Goal: Information Seeking & Learning: Find specific fact

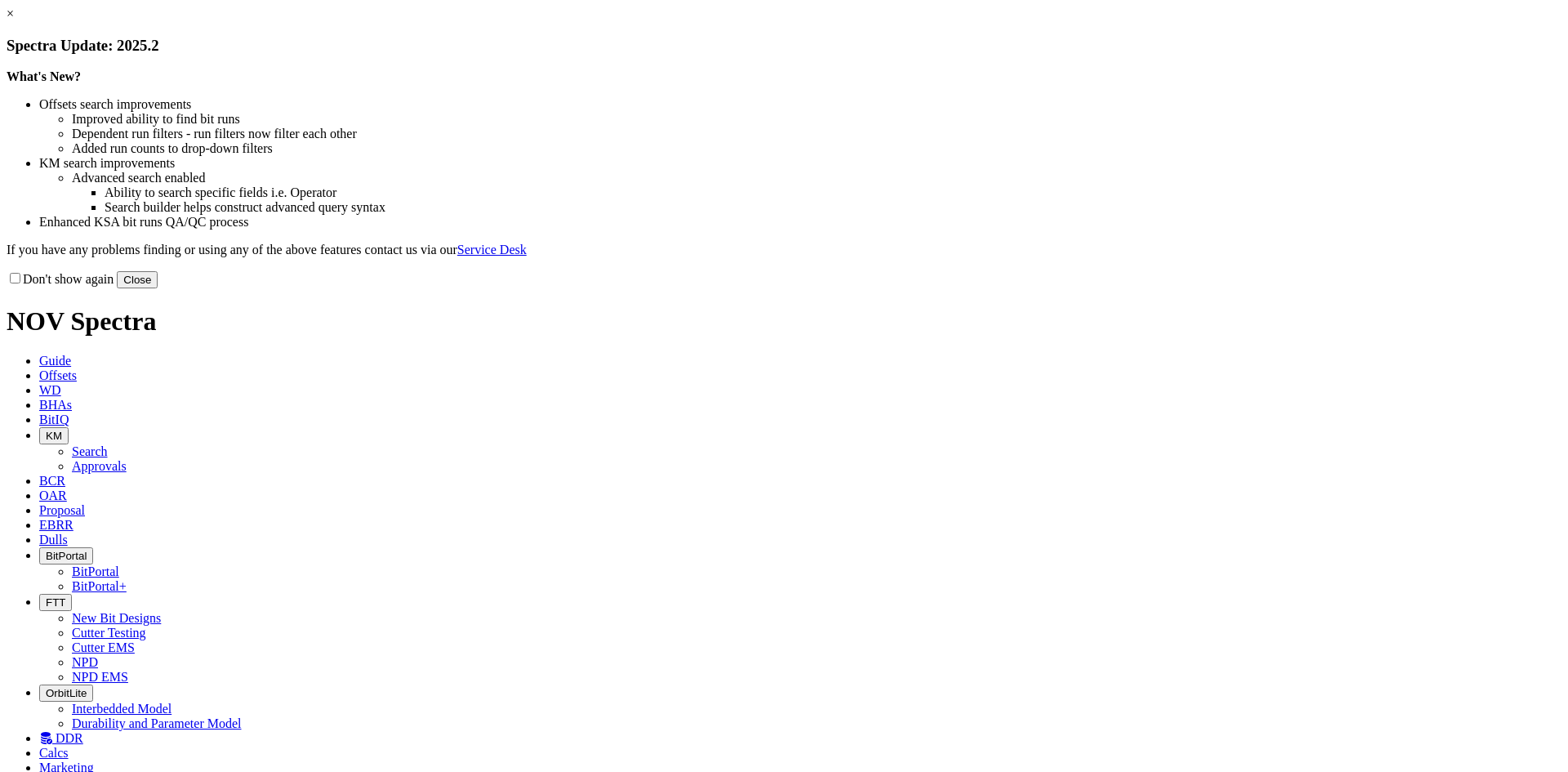
click at [158, 288] on button "Close" at bounding box center [137, 280] width 40 height 17
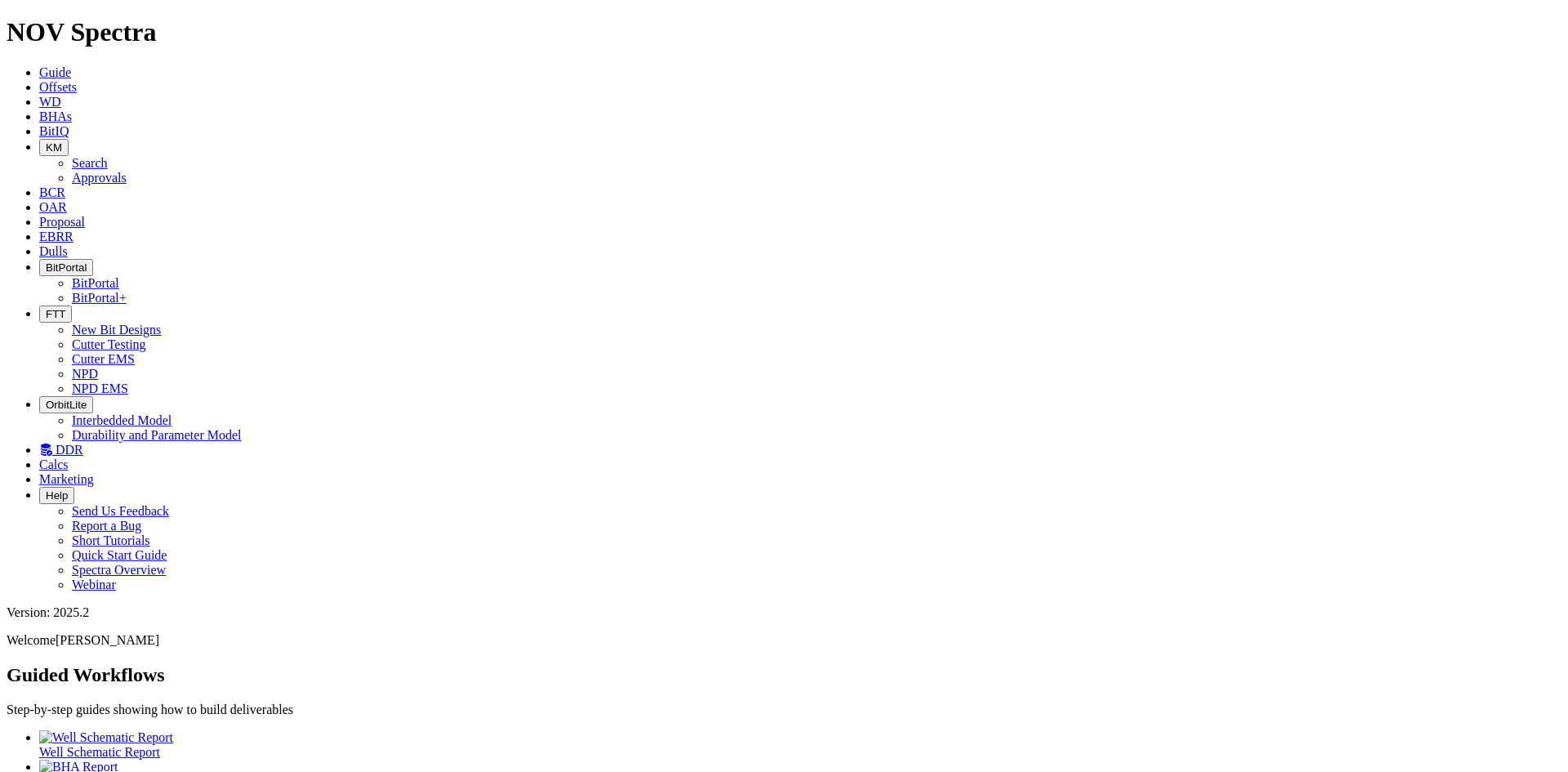
click at [46, 141] on icon "button" at bounding box center [46, 147] width 0 height 12
click at [108, 156] on link "Search" at bounding box center [89, 162] width 36 height 13
click at [151, 703] on input "text" at bounding box center [79, 711] width 144 height 17
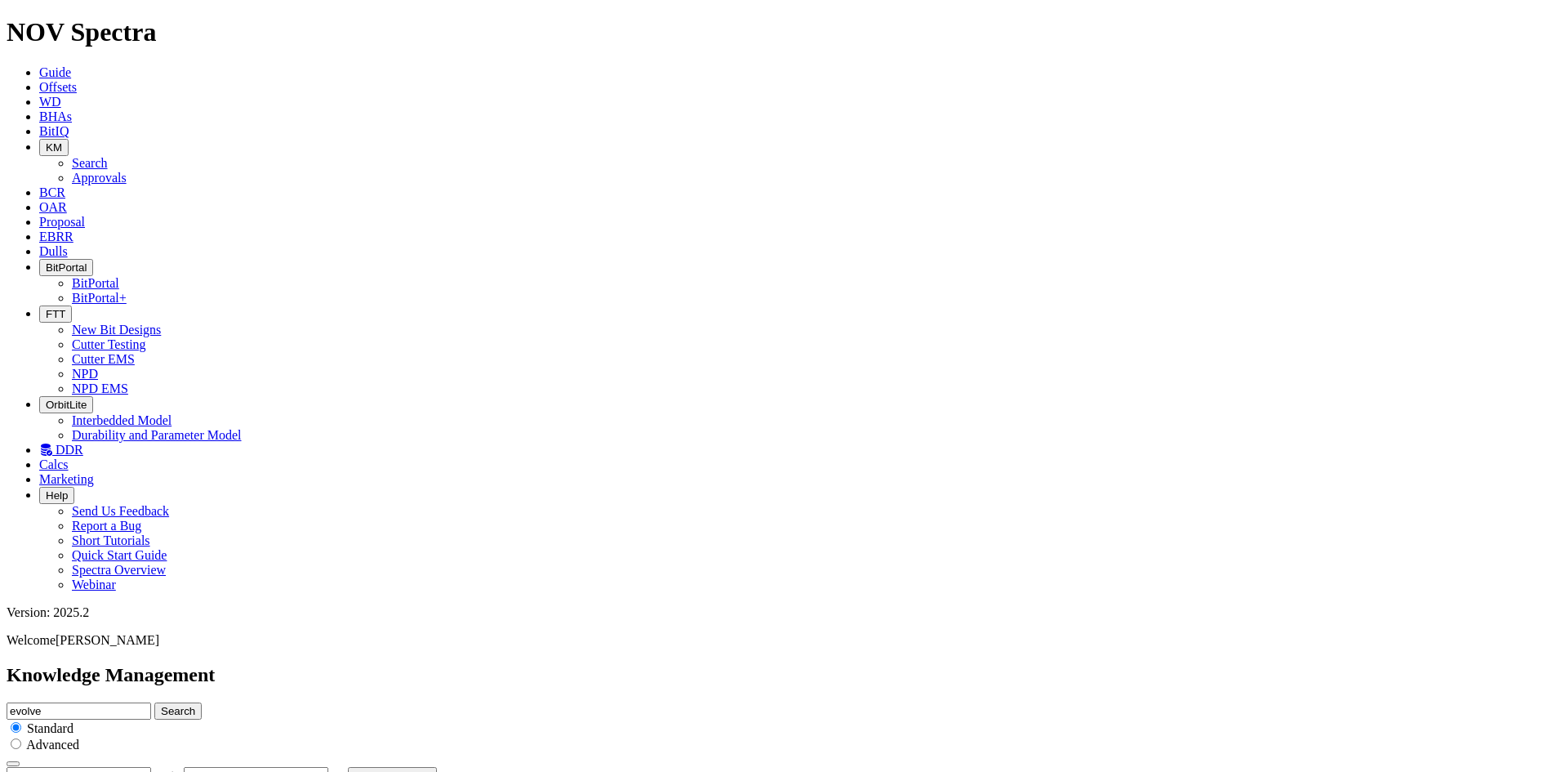
type input "evolve"
click at [155, 703] on button "Search" at bounding box center [178, 711] width 47 height 17
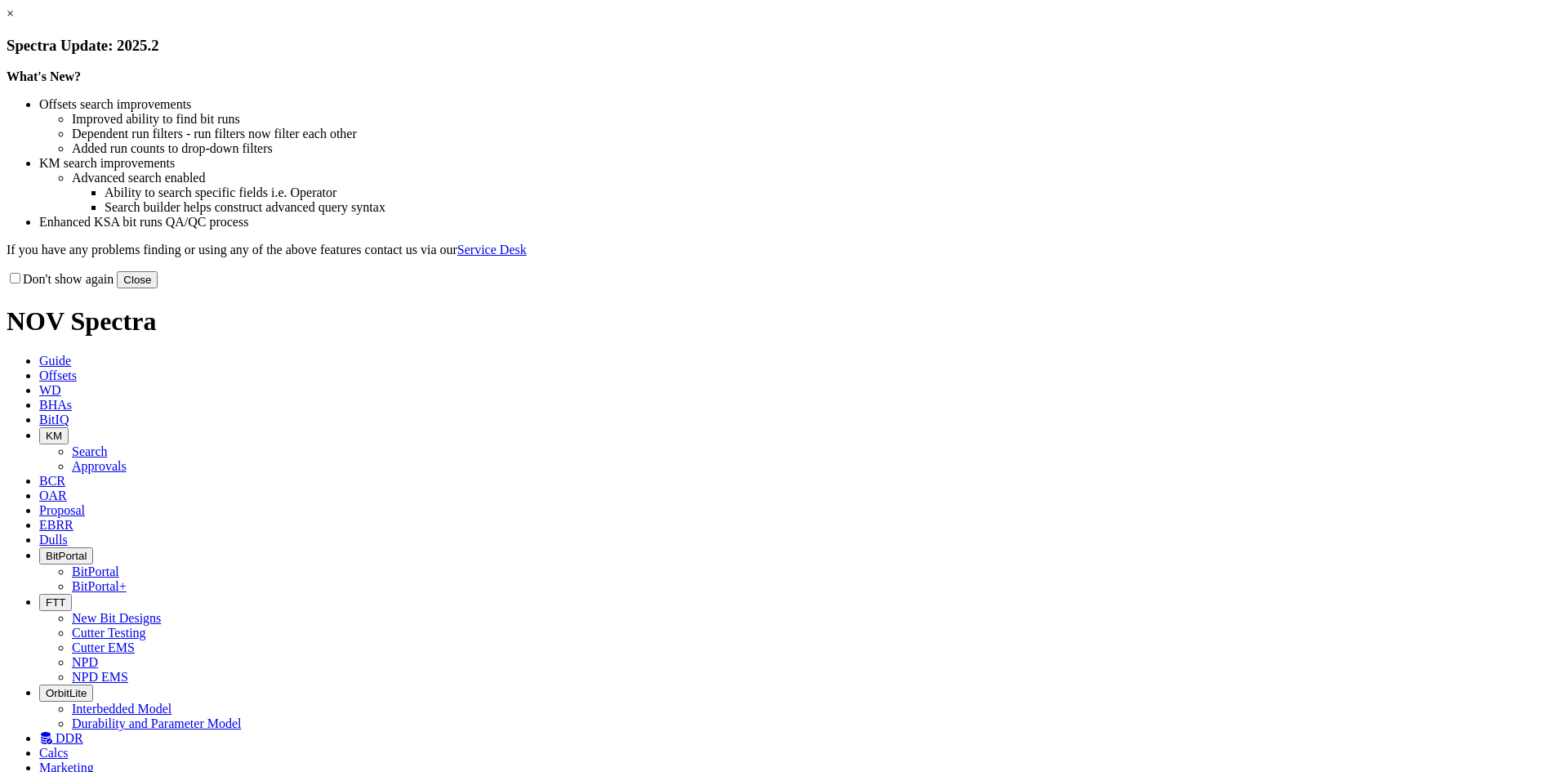
click at [158, 288] on button "Close" at bounding box center [137, 280] width 40 height 17
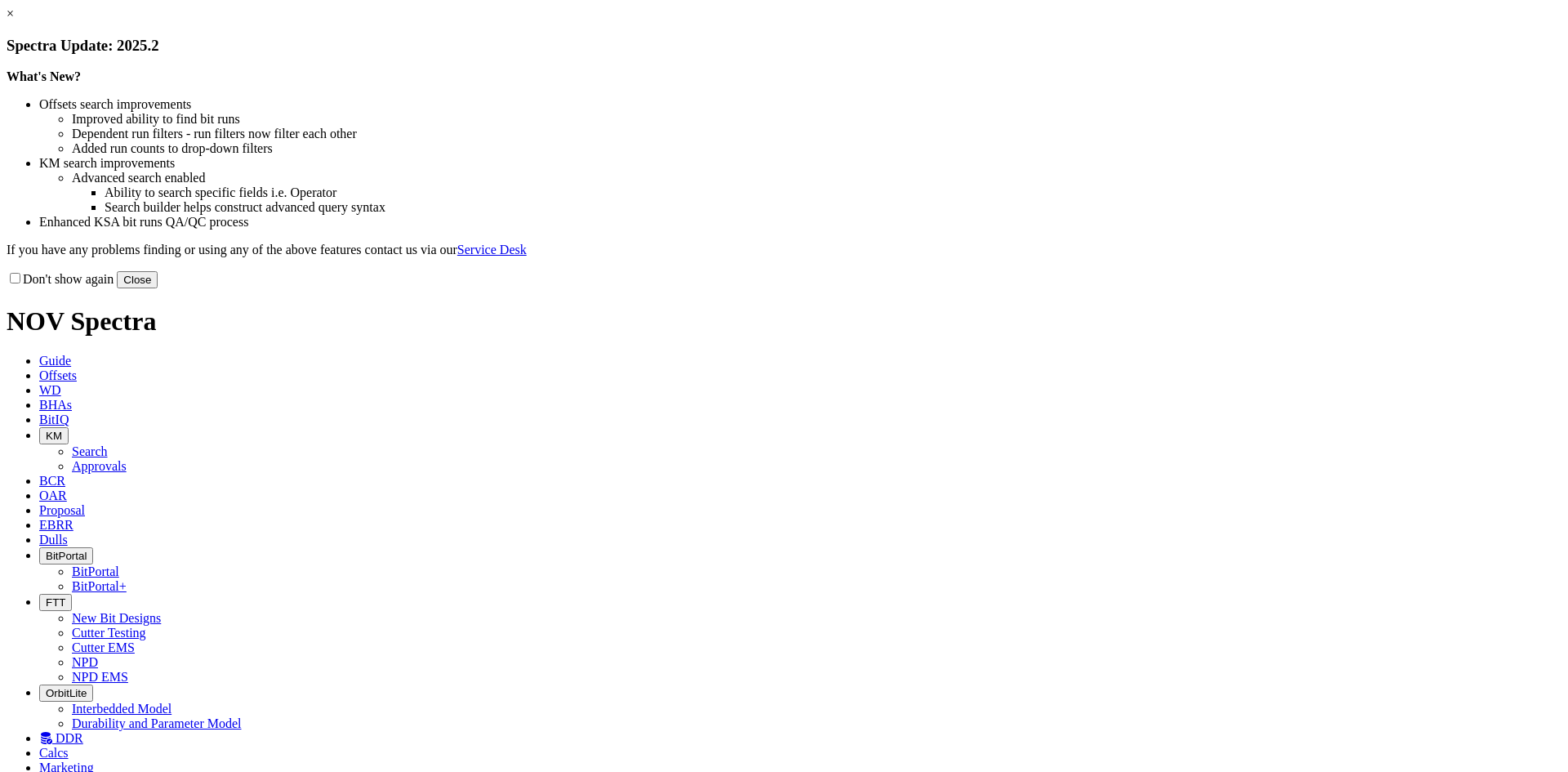
click at [158, 288] on button "Close" at bounding box center [137, 280] width 40 height 17
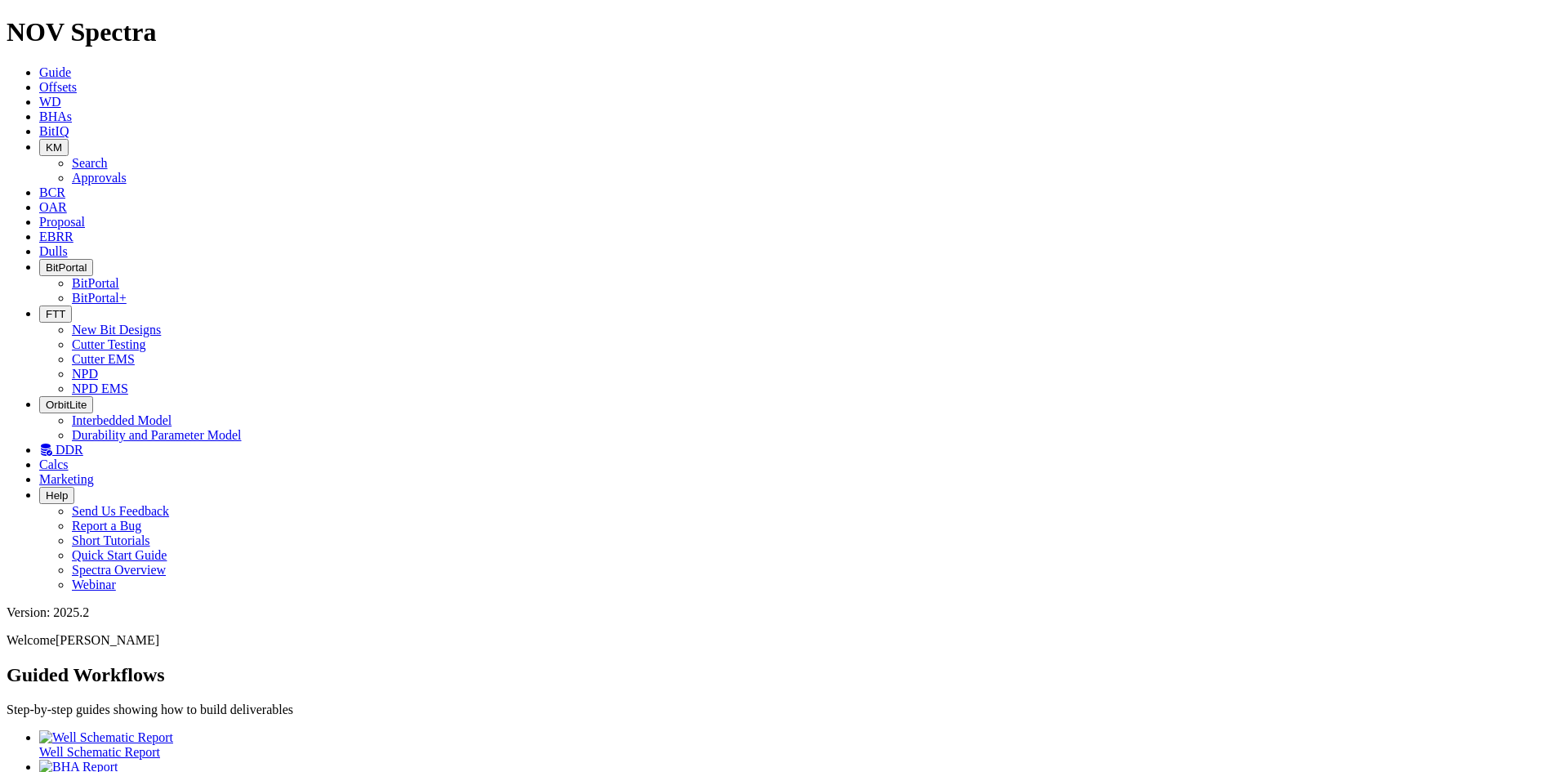
click at [62, 141] on span "KM" at bounding box center [54, 147] width 16 height 12
click at [108, 156] on link "Search" at bounding box center [89, 162] width 36 height 13
click at [151, 703] on input "text" at bounding box center [79, 711] width 144 height 17
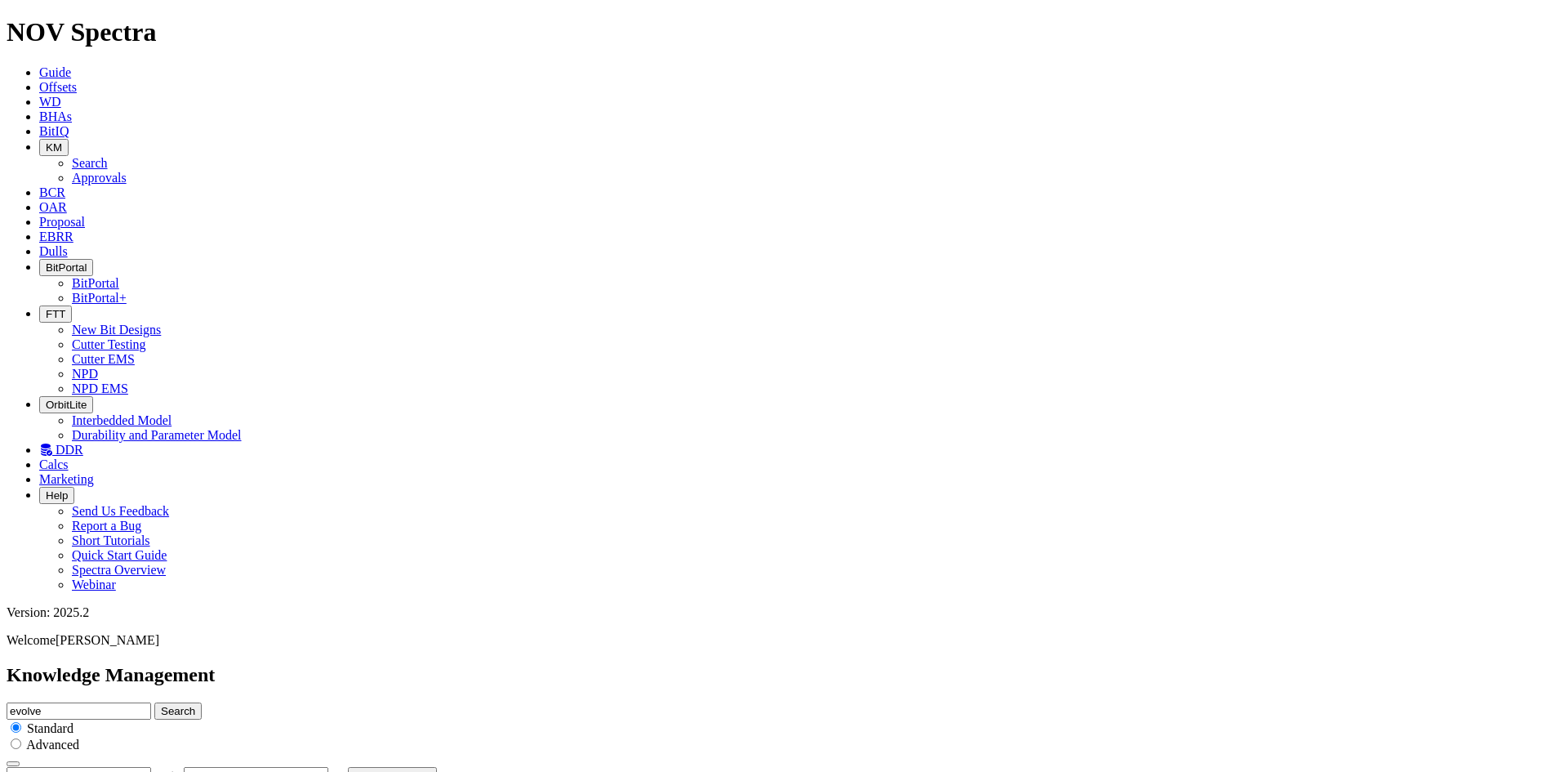
type input "evolve"
click at [155, 703] on button "Search" at bounding box center [178, 711] width 47 height 17
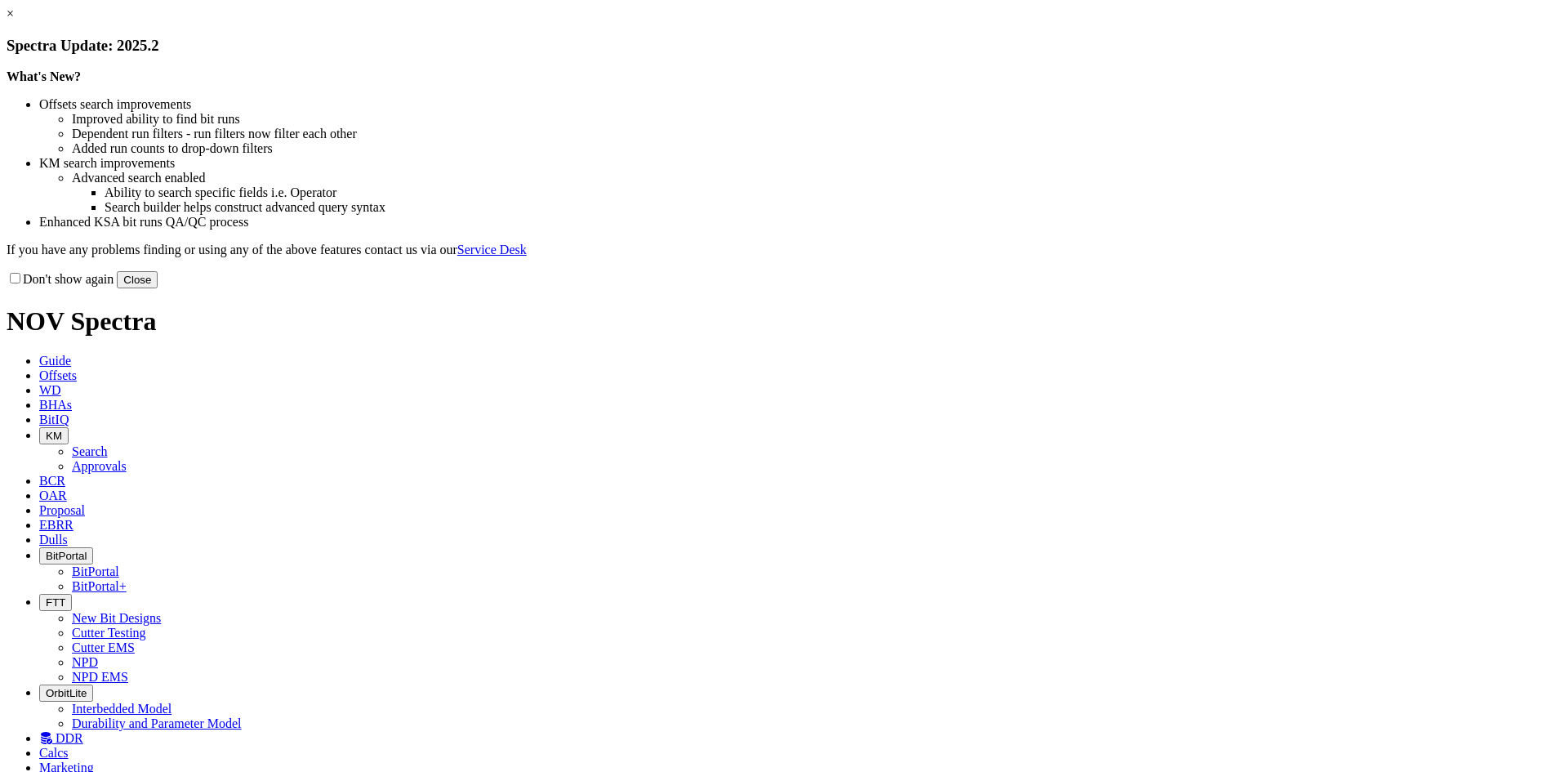
click at [158, 288] on button "Close" at bounding box center [137, 280] width 40 height 17
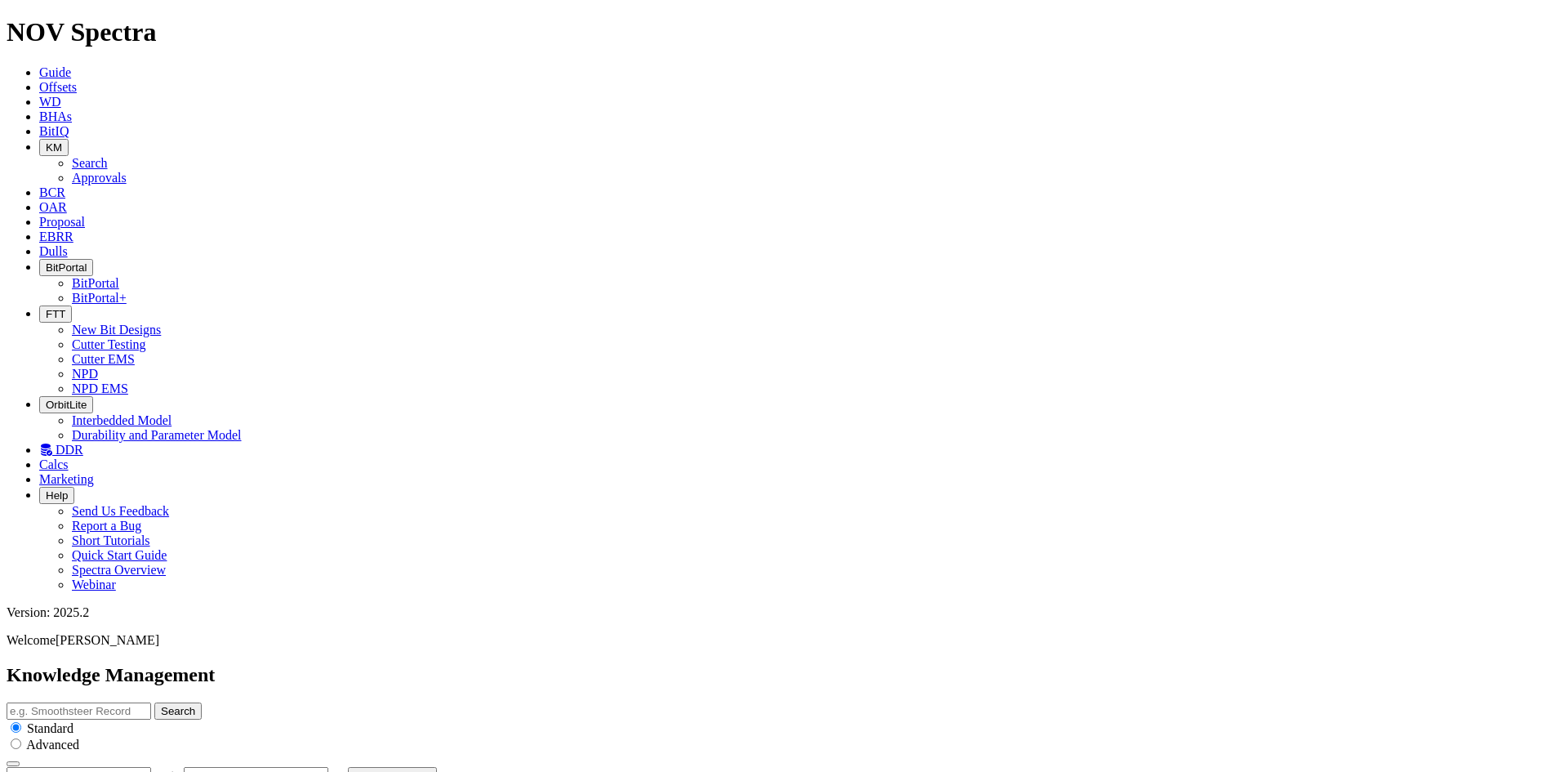
click at [21, 738] on input "radio" at bounding box center [15, 743] width 11 height 11
radio input "true"
radio input "false"
click at [13, 763] on icon "button" at bounding box center [13, 763] width 0 height 0
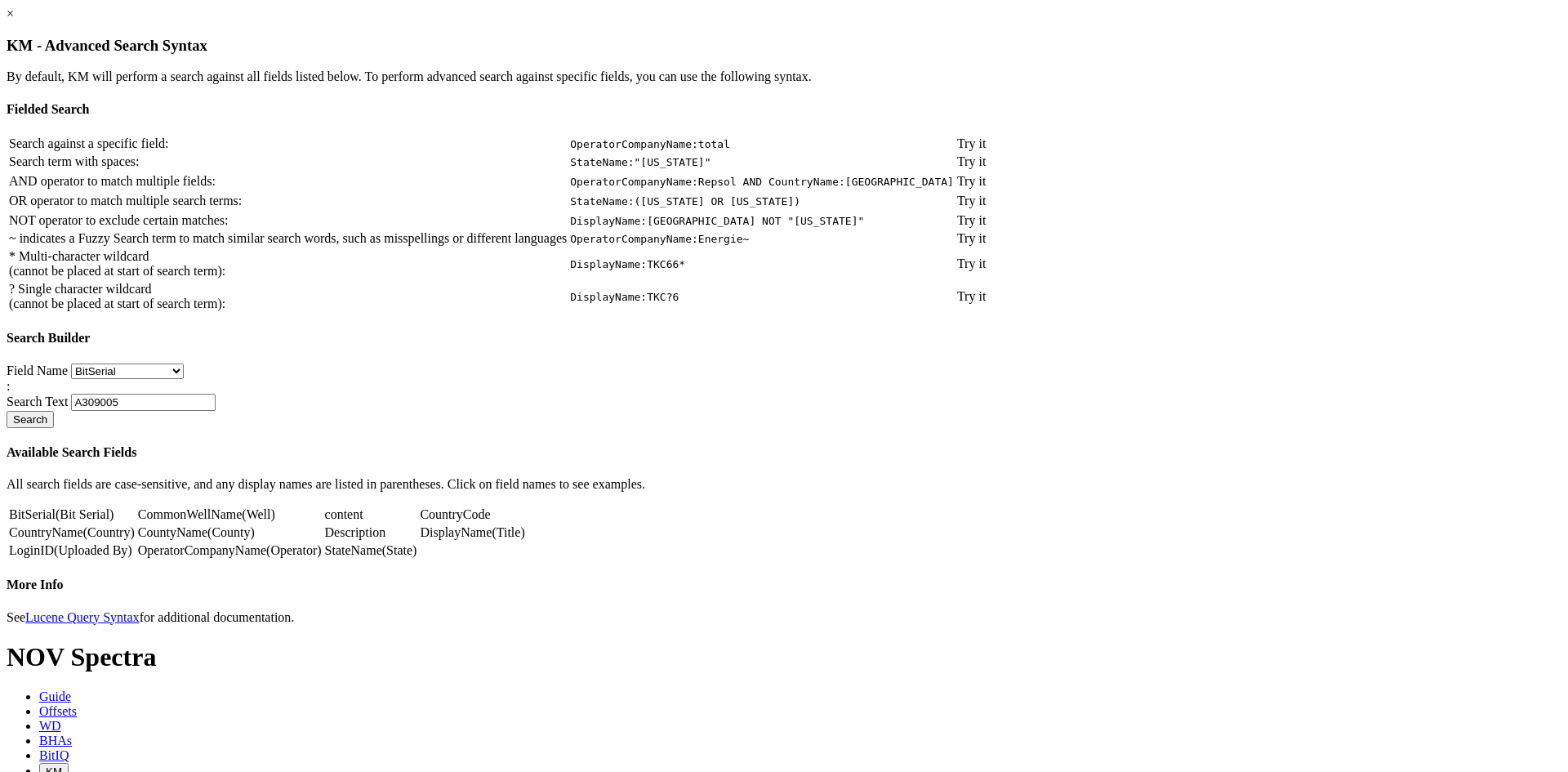
scroll to position [28, 0]
click at [363, 521] on link "content" at bounding box center [344, 514] width 38 height 13
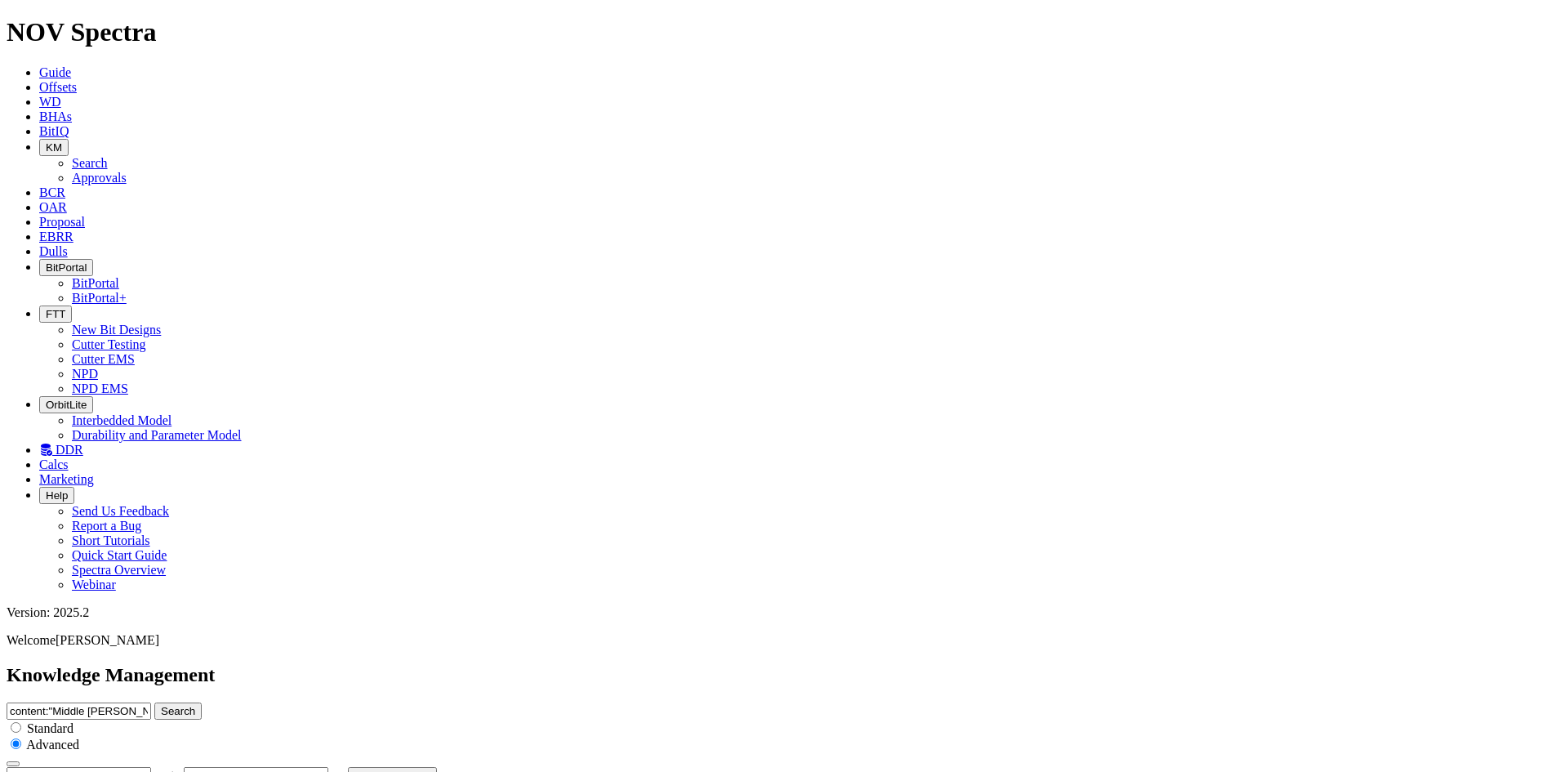
click at [13, 763] on icon "button" at bounding box center [13, 763] width 0 height 0
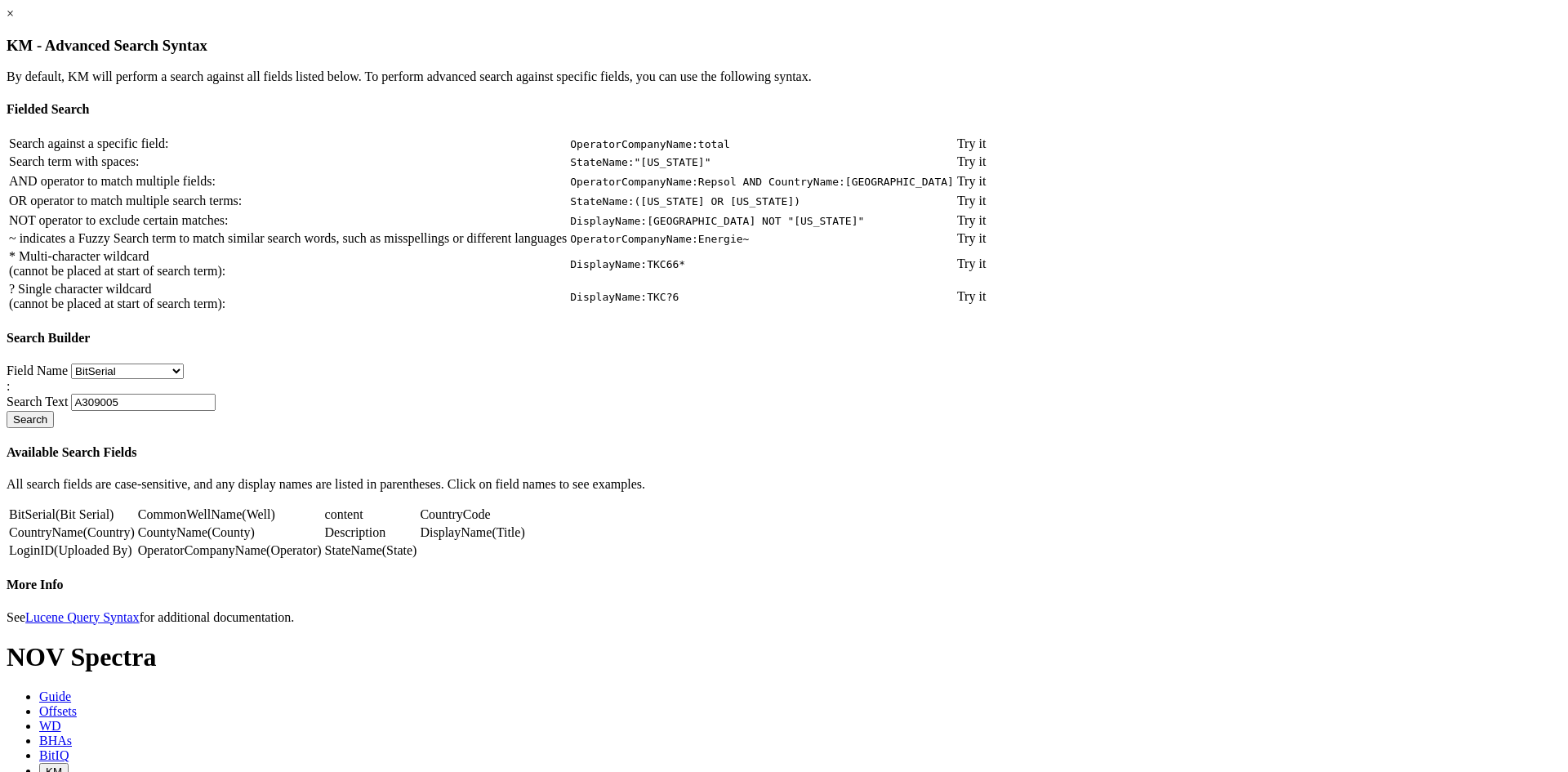
click at [386, 539] on link "Description" at bounding box center [356, 532] width 62 height 13
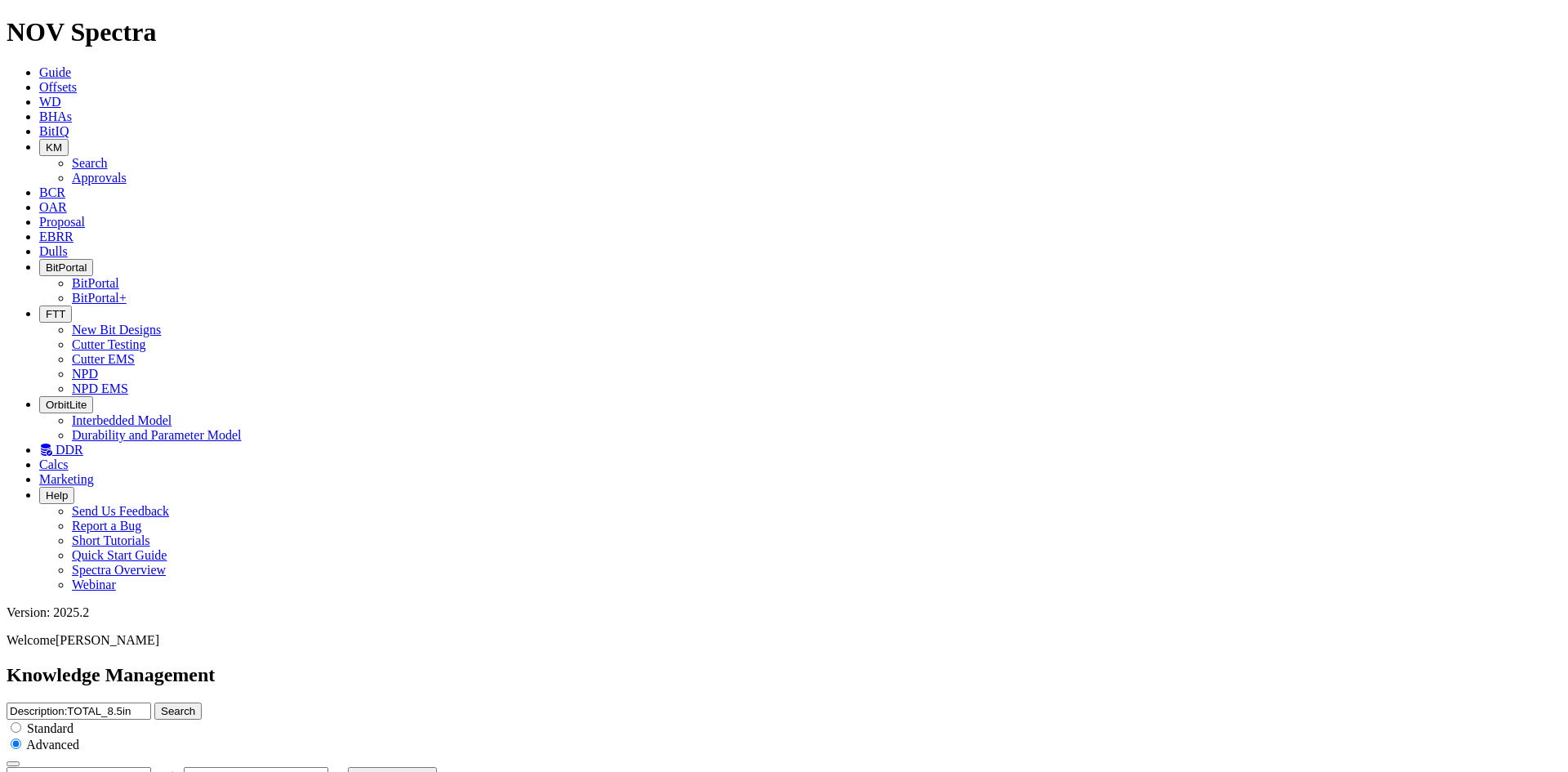
click at [13, 763] on icon "button" at bounding box center [13, 763] width 0 height 0
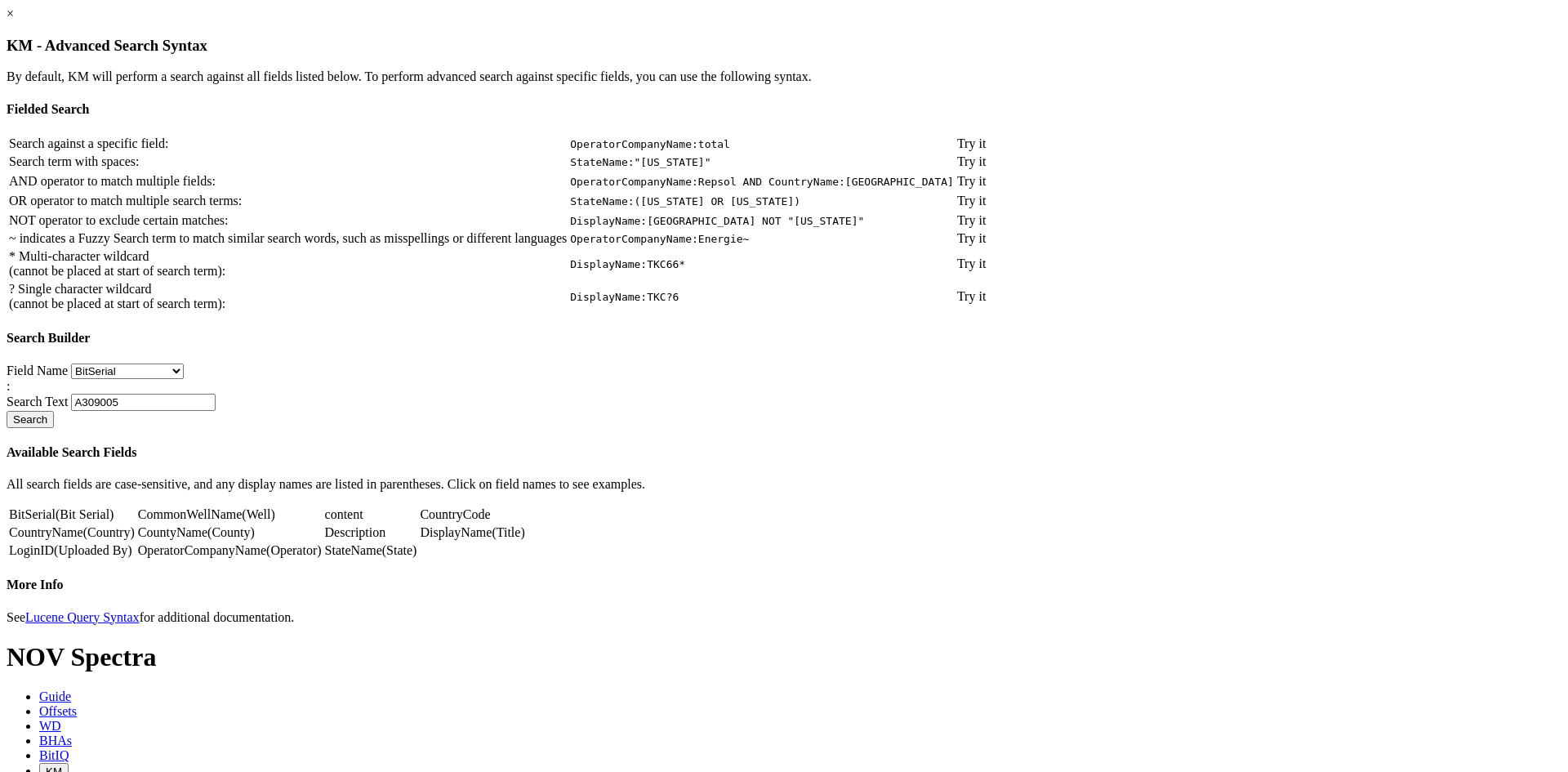
click at [184, 379] on select "BitSerial CommonWellName content CountryCode CountryName CountyName Description…" at bounding box center [127, 371] width 112 height 15
select select "object:105"
click at [184, 379] on select "BitSerial CommonWellName content CountryCode CountryName CountyName Description…" at bounding box center [127, 371] width 112 height 15
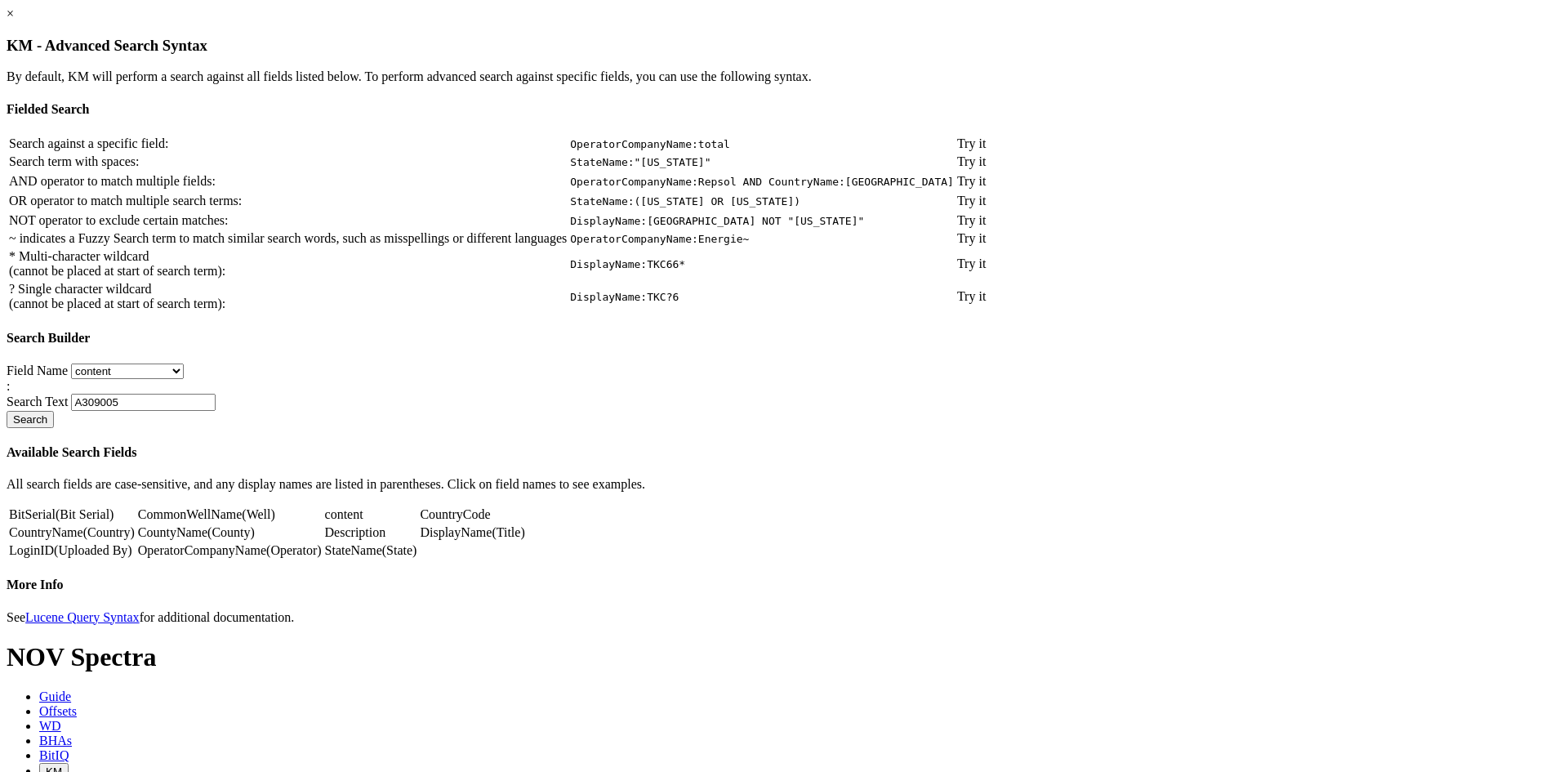
type input ""Middle Bakken""
click at [13, 11] on link "×" at bounding box center [11, 13] width 8 height 13
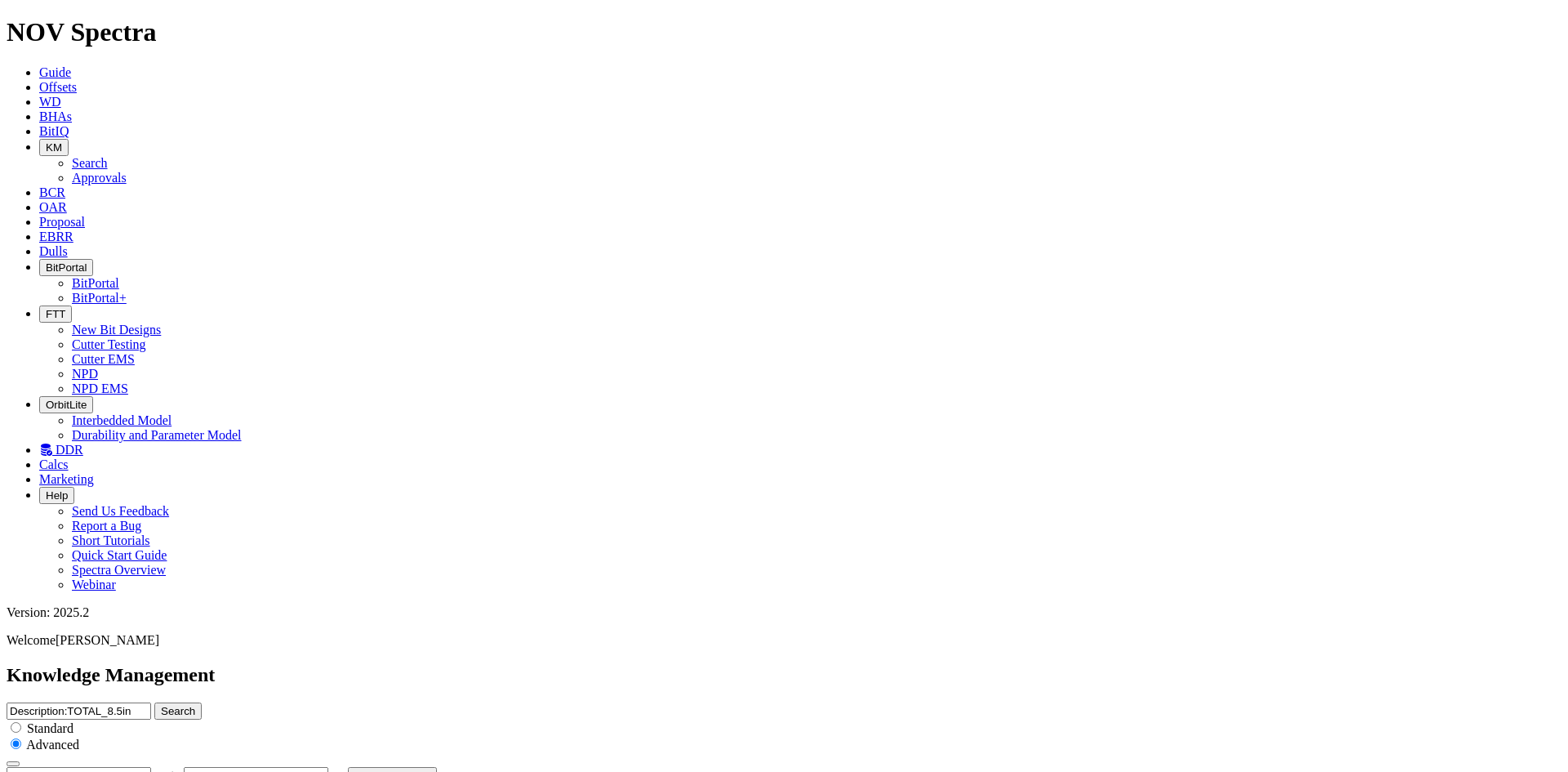
click at [13, 763] on icon "button" at bounding box center [13, 763] width 0 height 0
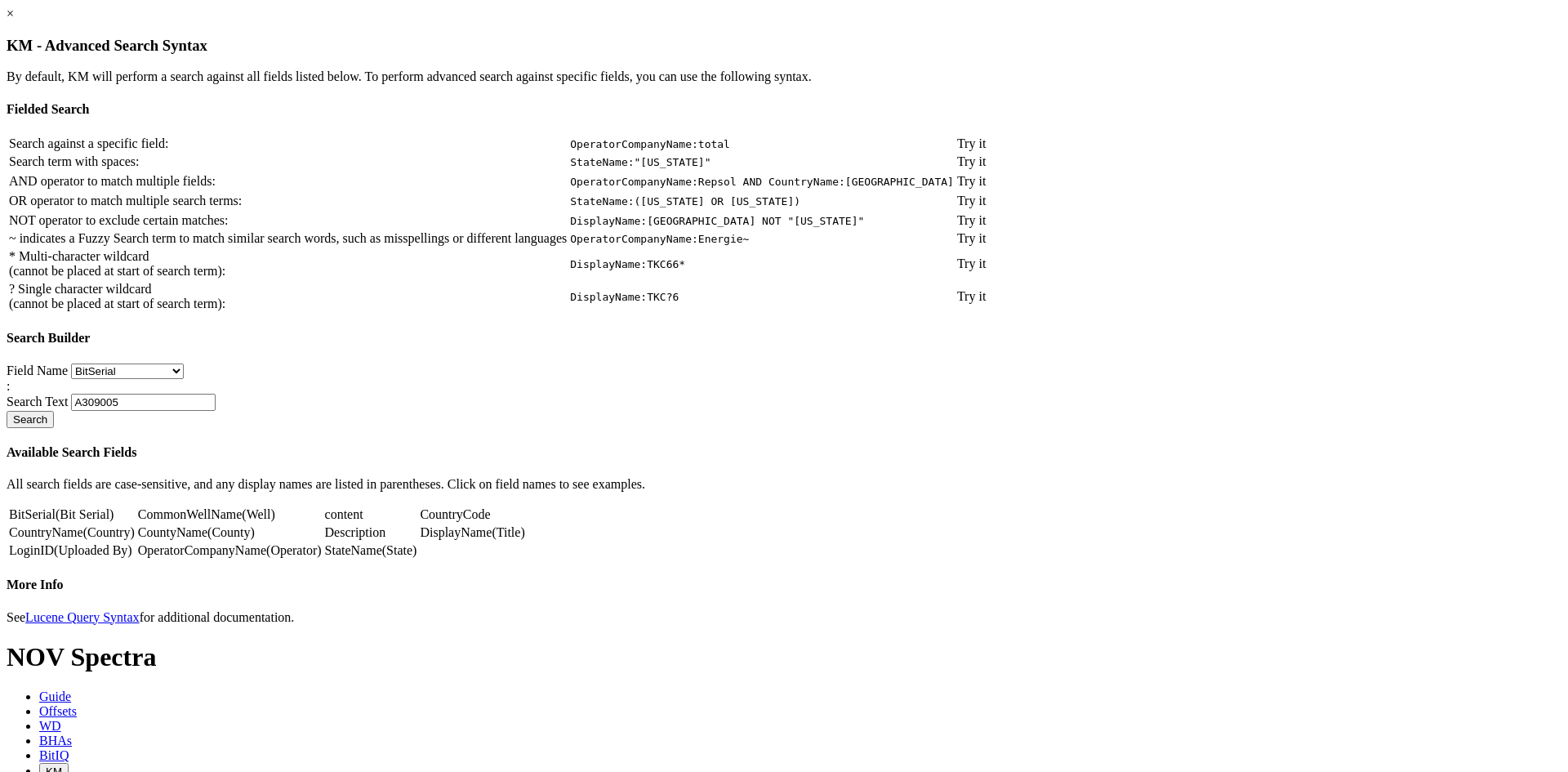
click at [56, 521] on link "BitSerial" at bounding box center [32, 514] width 46 height 13
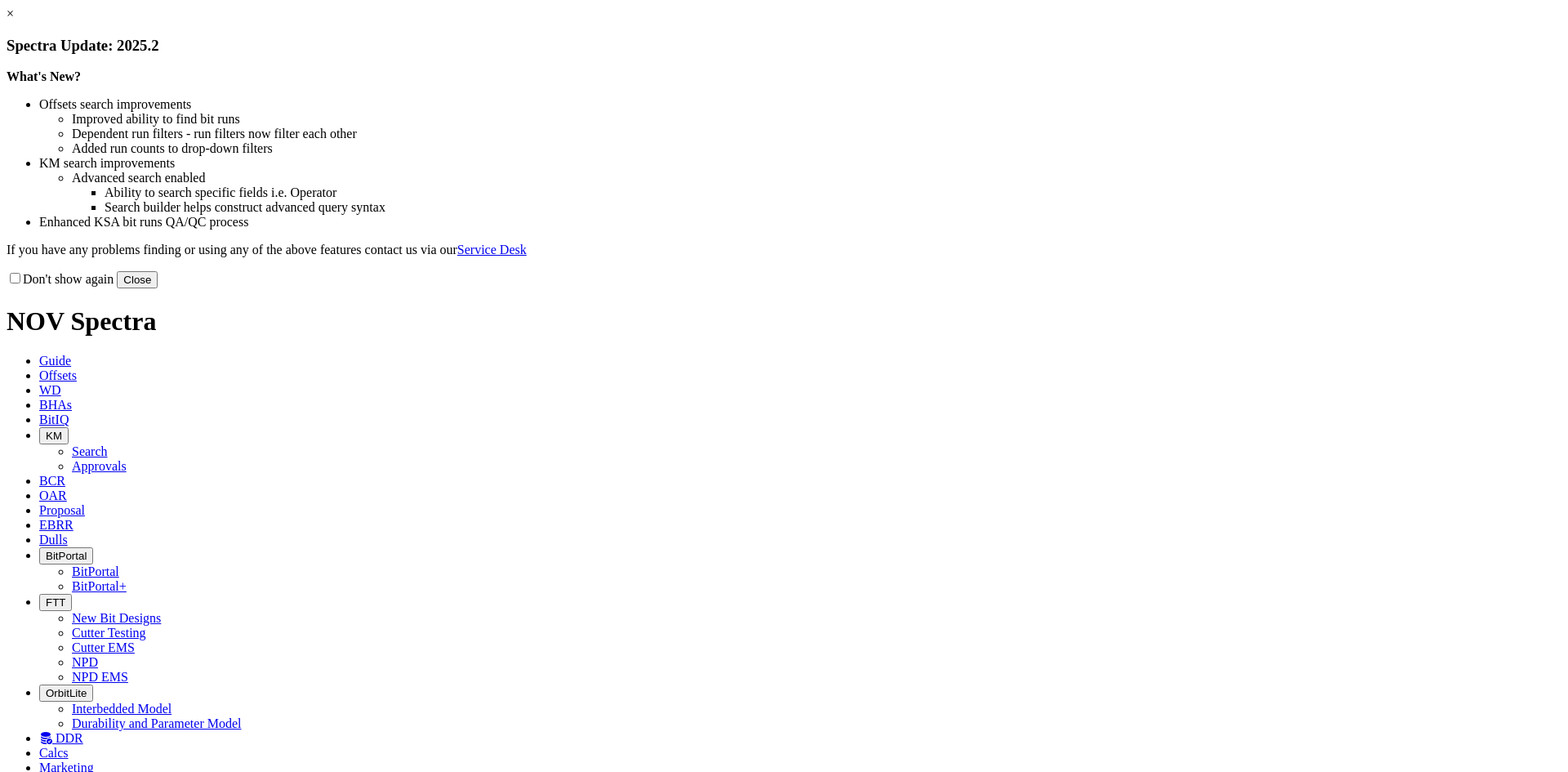
click at [158, 288] on button "Close" at bounding box center [137, 280] width 40 height 17
